Goal: Transaction & Acquisition: Subscribe to service/newsletter

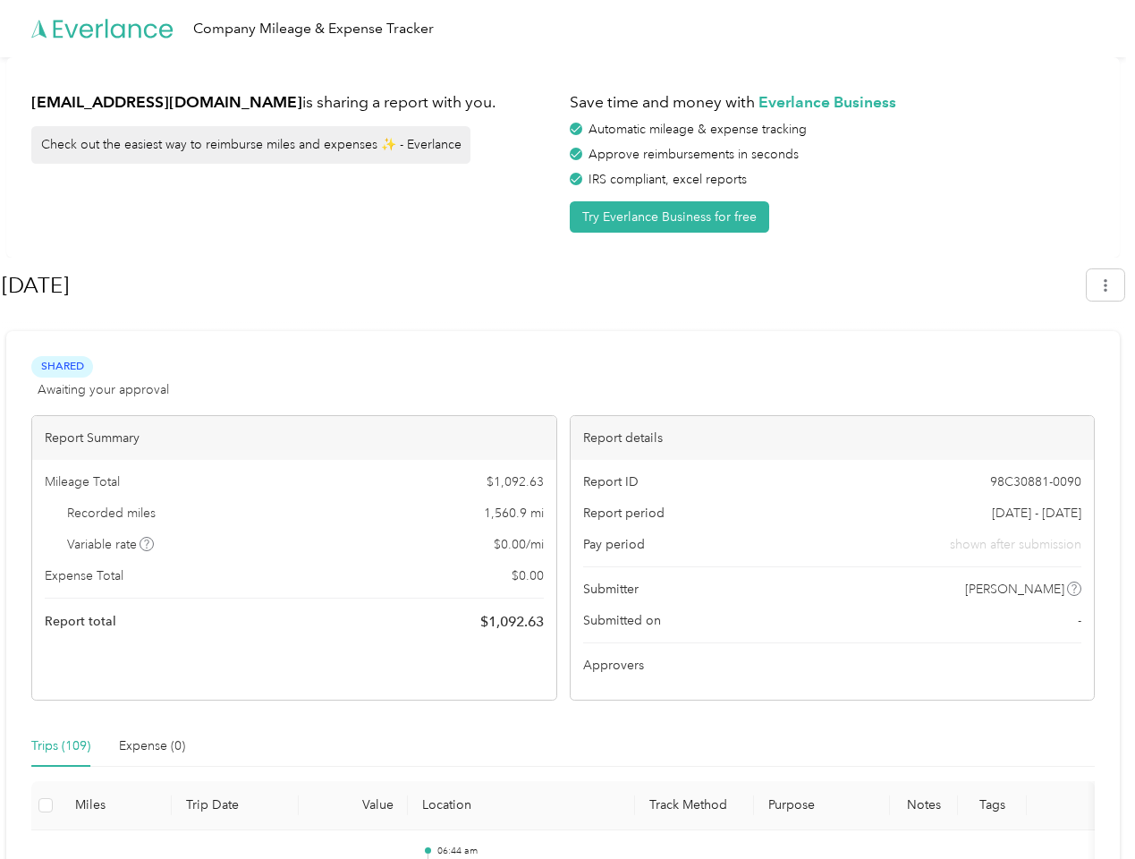
click at [571, 429] on div "Report details" at bounding box center [833, 438] width 524 height 44
click at [567, 29] on div "Company Mileage & Expense Tracker" at bounding box center [563, 28] width 1126 height 57
click at [673, 216] on button "Try Everlance Business for free" at bounding box center [669, 216] width 199 height 31
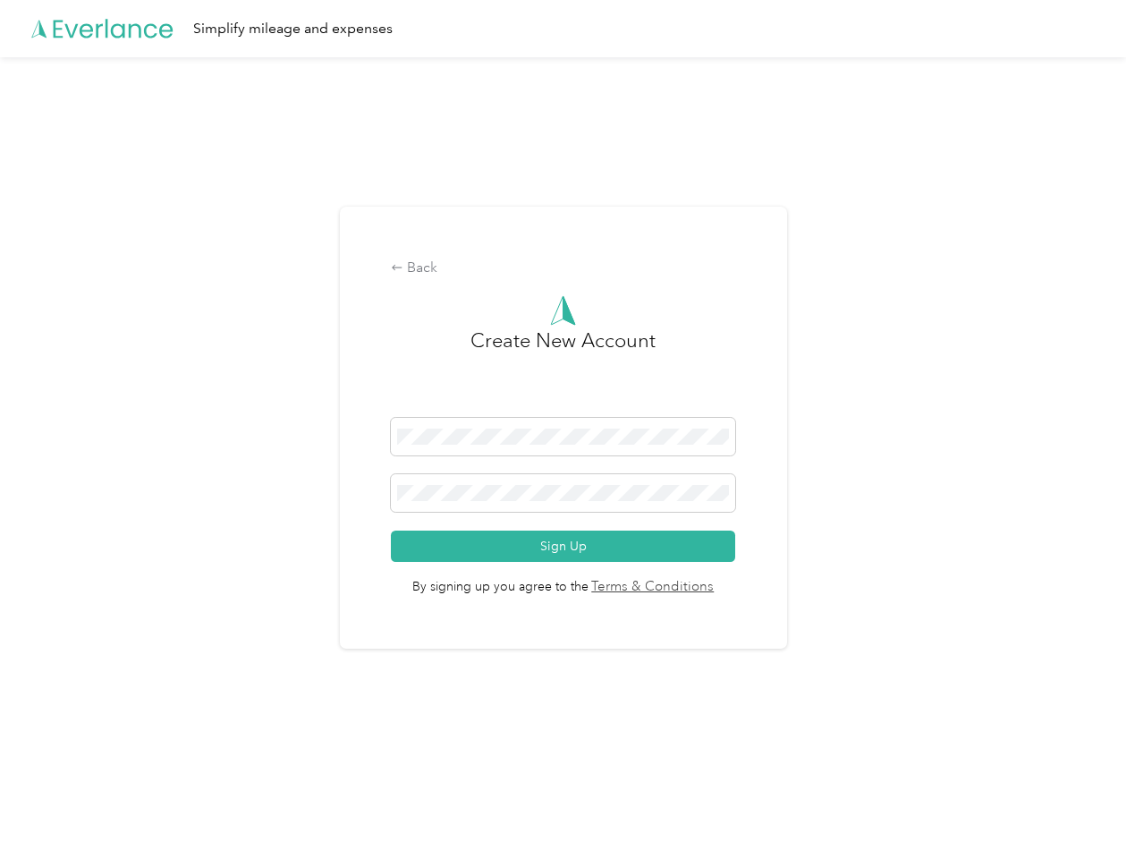
click at [1114, 284] on div "Back Create New Account Sign Up By signing up you agree to the Terms & Conditio…" at bounding box center [563, 435] width 1126 height 756
click at [148, 544] on div "Back Create New Account Sign Up By signing up you agree to the Terms & Conditio…" at bounding box center [563, 435] width 1126 height 756
click at [705, 588] on link "Terms & Conditions" at bounding box center [651, 587] width 126 height 21
click at [61, 746] on div "Back Create New Account Sign Up By signing up you agree to the Terms & Conditio…" at bounding box center [563, 435] width 1126 height 756
click at [152, 746] on div "Back Create New Account Sign Up By signing up you agree to the Terms & Conditio…" at bounding box center [563, 435] width 1126 height 756
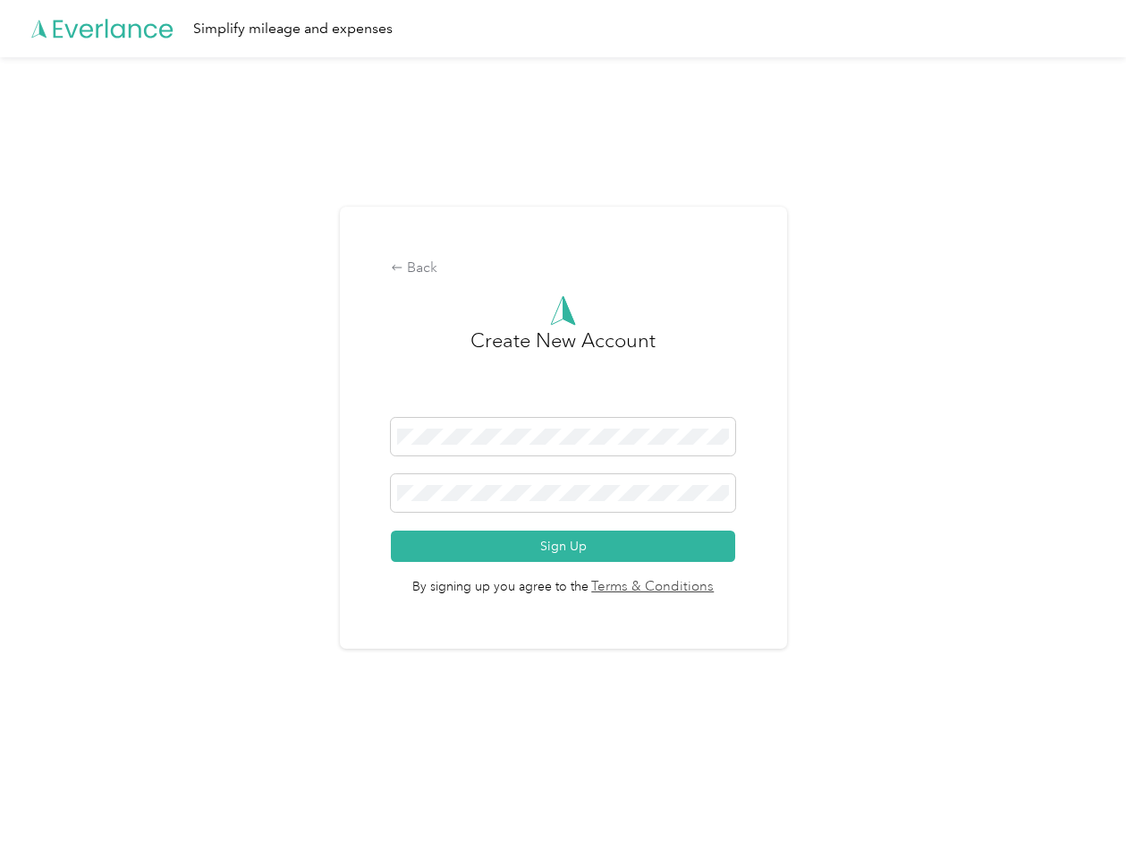
click at [46, 805] on div "Back Create New Account Sign Up By signing up you agree to the Terms & Conditio…" at bounding box center [563, 435] width 1126 height 756
